Goal: Find specific fact: Find specific fact

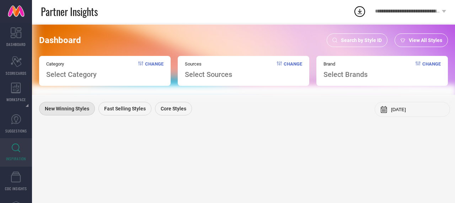
click at [369, 41] on span "Search by Style ID" at bounding box center [361, 40] width 41 height 6
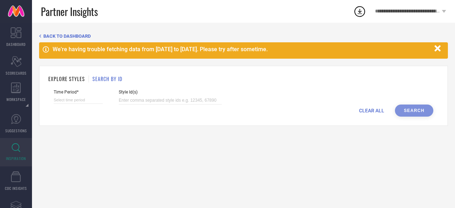
select select "7"
select select "2025"
select select "8"
select select "2025"
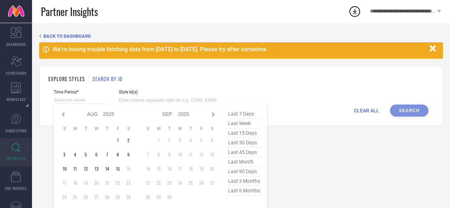
click at [90, 101] on input at bounding box center [78, 99] width 49 height 7
click at [242, 163] on span "last month" at bounding box center [244, 162] width 36 height 10
type input "[DATE] to [DATE]"
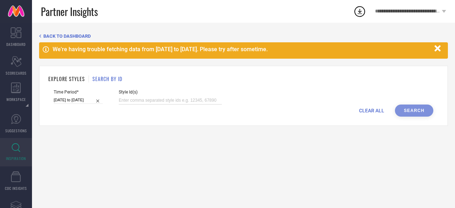
click at [157, 99] on input at bounding box center [170, 100] width 103 height 8
paste input "32906291 33145339 33145331 33260910 33260906 33260885 33260839 33260807 33260889"
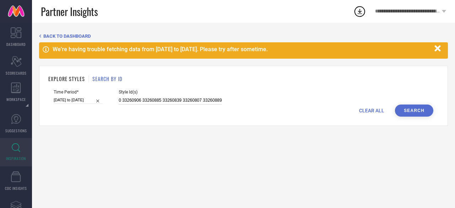
type input "32906291 33145339 33145331 33260910 33260906 33260885 33260839 33260807 33260889"
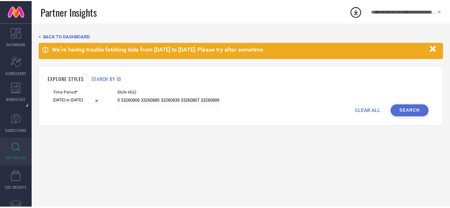
scroll to position [0, 0]
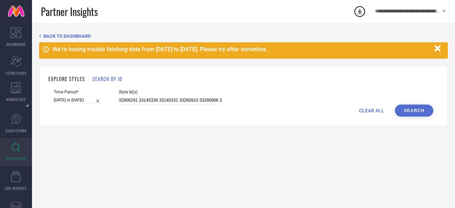
click at [426, 110] on button "Search" at bounding box center [414, 110] width 38 height 12
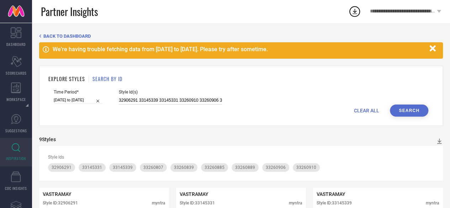
click at [187, 99] on input "32906291 33145339 33145331 33260910 33260906 33260885 33260839 33260807 33260889" at bounding box center [170, 100] width 103 height 8
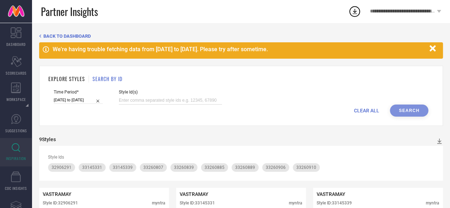
paste input "33377260 35729183 35728928 31809459 31804959 31804969 31804898 30918017 3091802…"
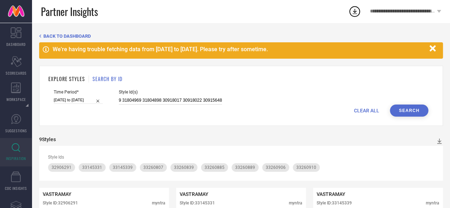
type input "33377260 35729183 35728928 31809459 31804959 31804969 31804898 30918017 3091802…"
click at [408, 111] on button "Search" at bounding box center [409, 110] width 38 height 12
click at [171, 101] on input "33377260 35729183 35728928 31809459 31804959 31804969 31804898 30918017 3091802…" at bounding box center [170, 100] width 103 height 8
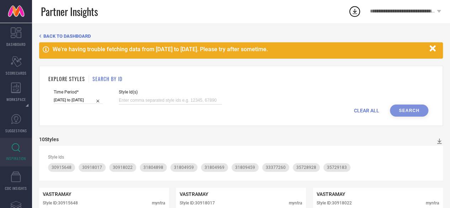
paste input "30915652 30918030 30918051 30937240 30937216 30915642 30915643 30915653 3093721…"
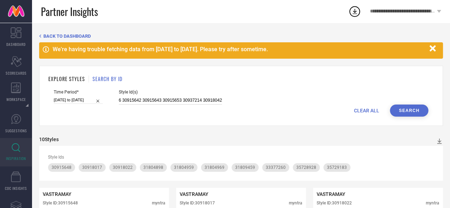
type input "30915652 30918030 30918051 30937240 30937216 30915642 30915643 30915653 3093721…"
click at [410, 111] on button "Search" at bounding box center [409, 110] width 38 height 12
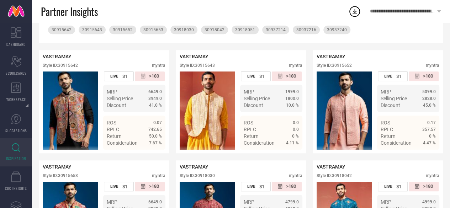
scroll to position [151, 0]
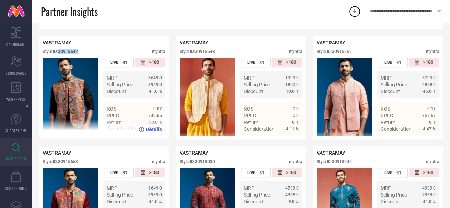
drag, startPoint x: 84, startPoint y: 54, endPoint x: 59, endPoint y: 53, distance: 25.2
click at [59, 53] on div "Style ID: 30915642 myntra" at bounding box center [104, 53] width 123 height 9
click at [89, 52] on div "Style ID: 30915642 myntra" at bounding box center [104, 53] width 123 height 9
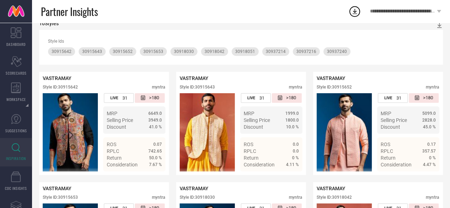
scroll to position [117, 0]
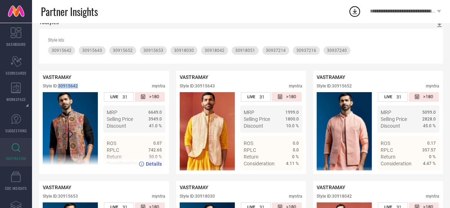
drag, startPoint x: 81, startPoint y: 89, endPoint x: 60, endPoint y: 88, distance: 21.3
click at [60, 88] on div "Style ID: 30915642 myntra" at bounding box center [104, 88] width 123 height 9
copy div "30915642"
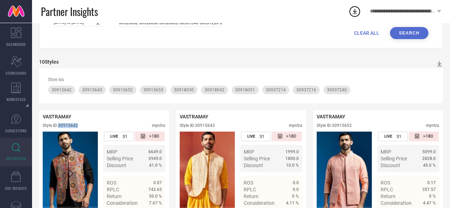
scroll to position [0, 0]
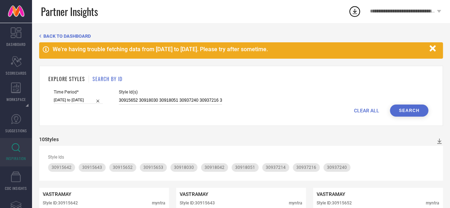
click at [149, 99] on input "30915652 30918030 30918051 30937240 30937216 30915642 30915643 30915653 3093721…" at bounding box center [170, 100] width 103 height 8
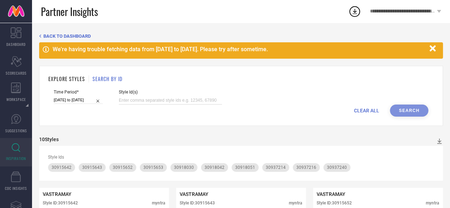
paste input "31804945 31804898 31804969 29628374 29628320 25089600 25507044 26137958 2803337…"
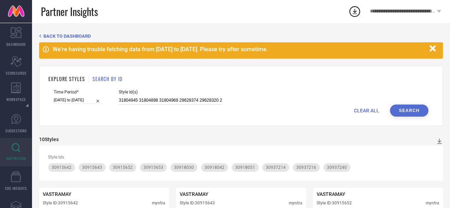
scroll to position [0, 601]
type input "31804945 31804898 31804969 29628374 29628320 25089600 25507044 26137958 2803337…"
click at [413, 108] on button "Search" at bounding box center [409, 110] width 38 height 12
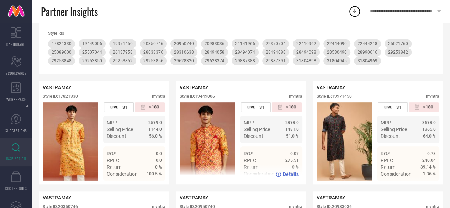
scroll to position [113, 0]
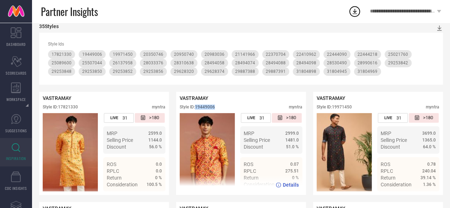
drag, startPoint x: 221, startPoint y: 106, endPoint x: 196, endPoint y: 108, distance: 24.6
click at [196, 108] on div "Style ID: 19449006 myntra" at bounding box center [240, 108] width 123 height 9
copy div "19449006"
